Goal: Find specific page/section: Find specific page/section

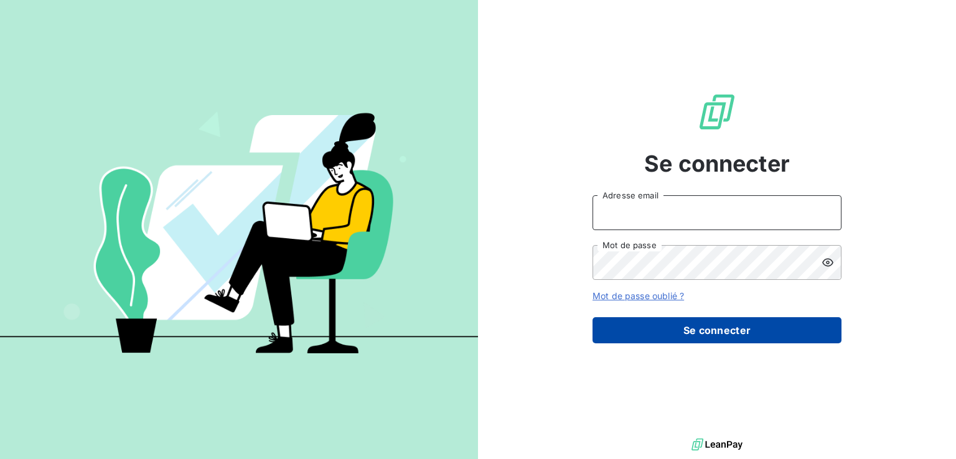
type input "[EMAIL_ADDRESS][DOMAIN_NAME]"
click at [744, 333] on button "Se connecter" at bounding box center [716, 330] width 249 height 26
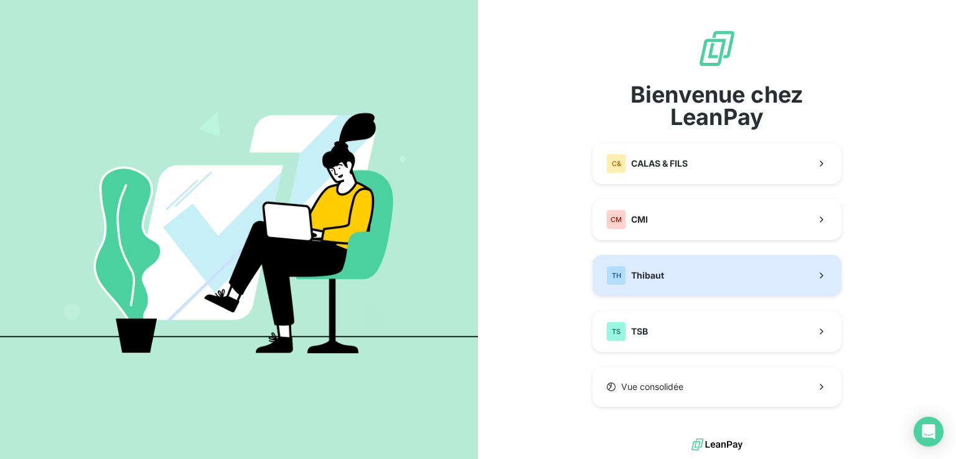
click at [669, 274] on button "TH Thibaut" at bounding box center [716, 275] width 249 height 41
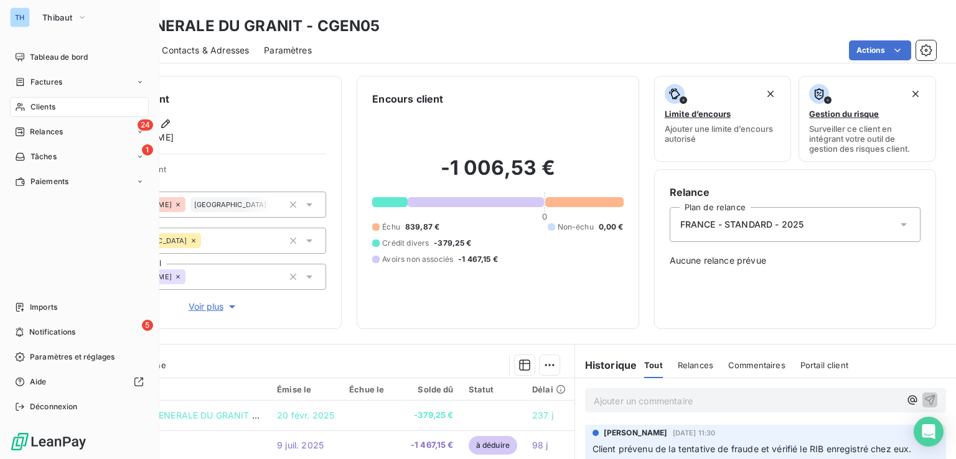
click at [42, 108] on span "Clients" at bounding box center [42, 106] width 25 height 11
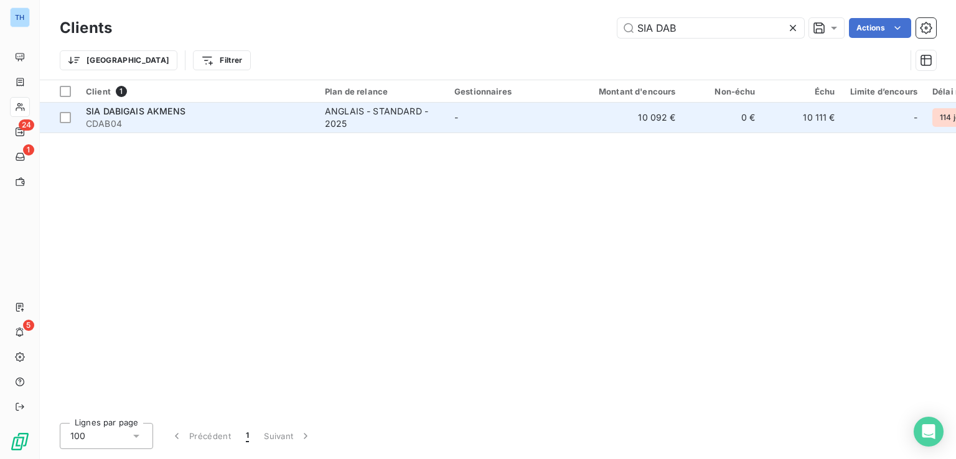
type input "SIA DAB"
click at [536, 110] on td "-" at bounding box center [511, 118] width 129 height 30
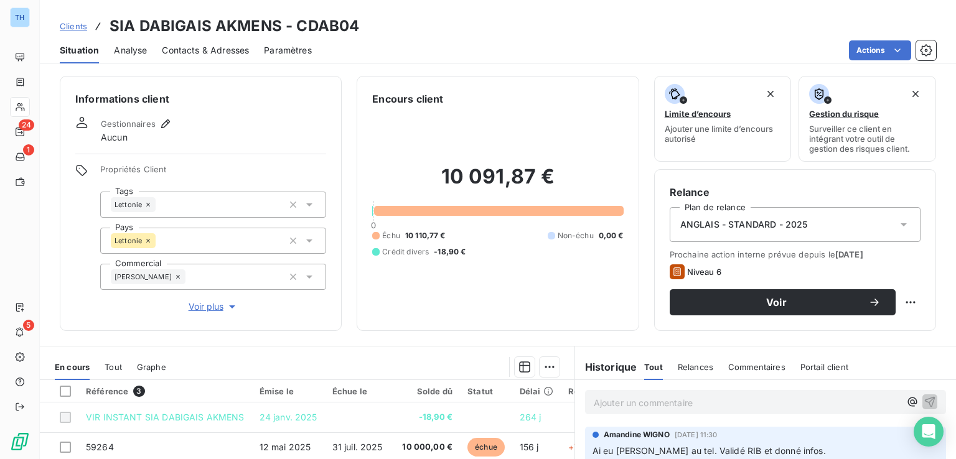
scroll to position [187, 0]
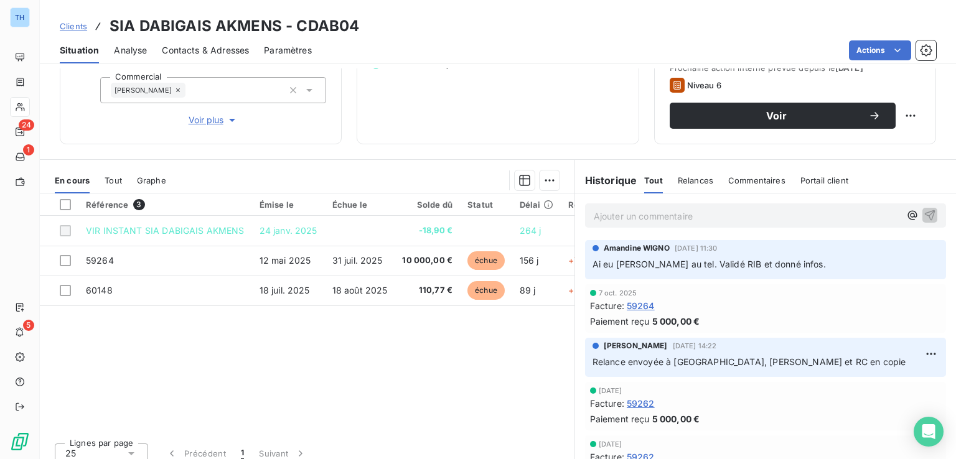
click at [656, 215] on p "Ajouter un commentaire ﻿" at bounding box center [747, 216] width 306 height 16
click at [925, 212] on icon "button" at bounding box center [930, 215] width 11 height 11
